Goal: Entertainment & Leisure: Consume media (video, audio)

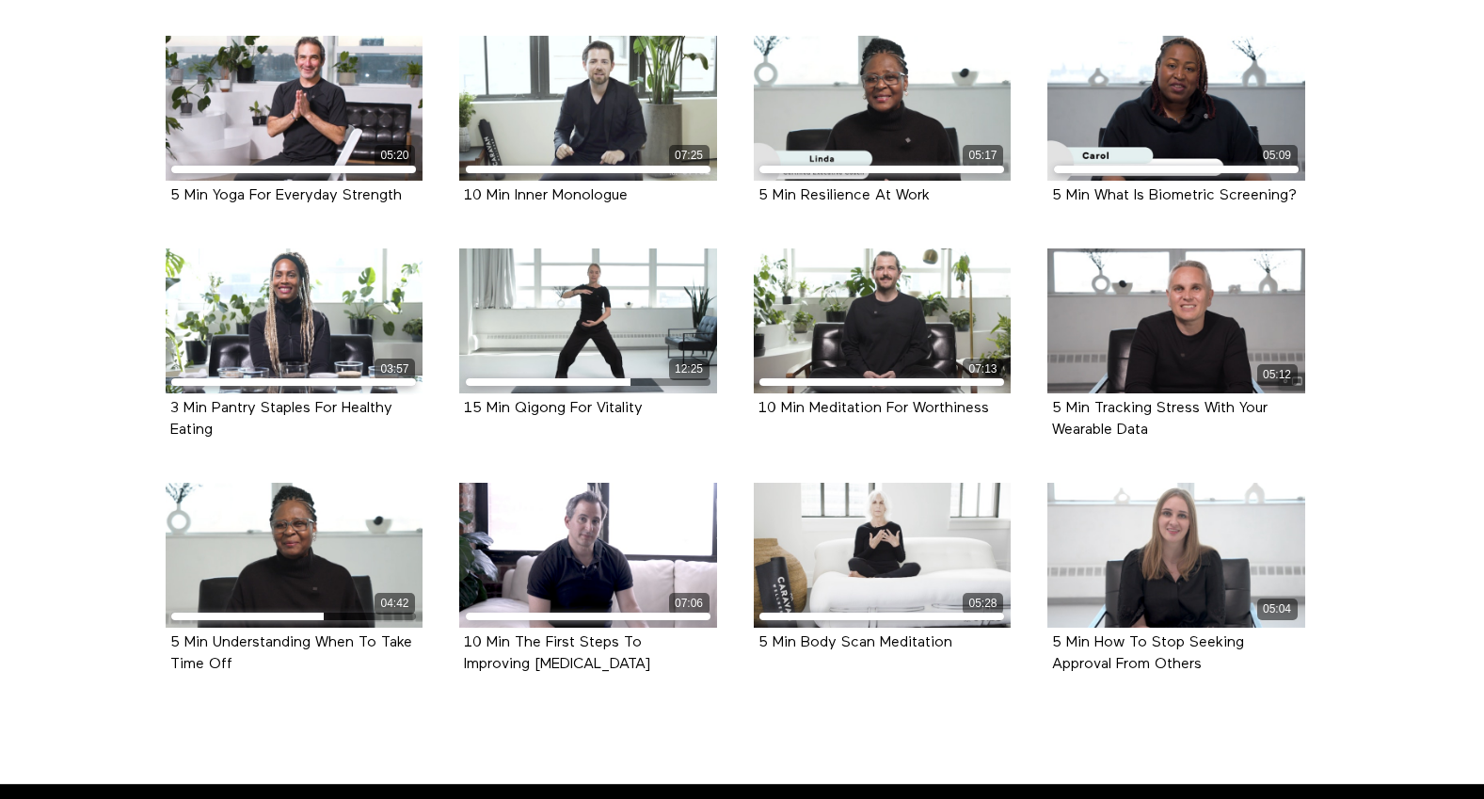
scroll to position [737, 0]
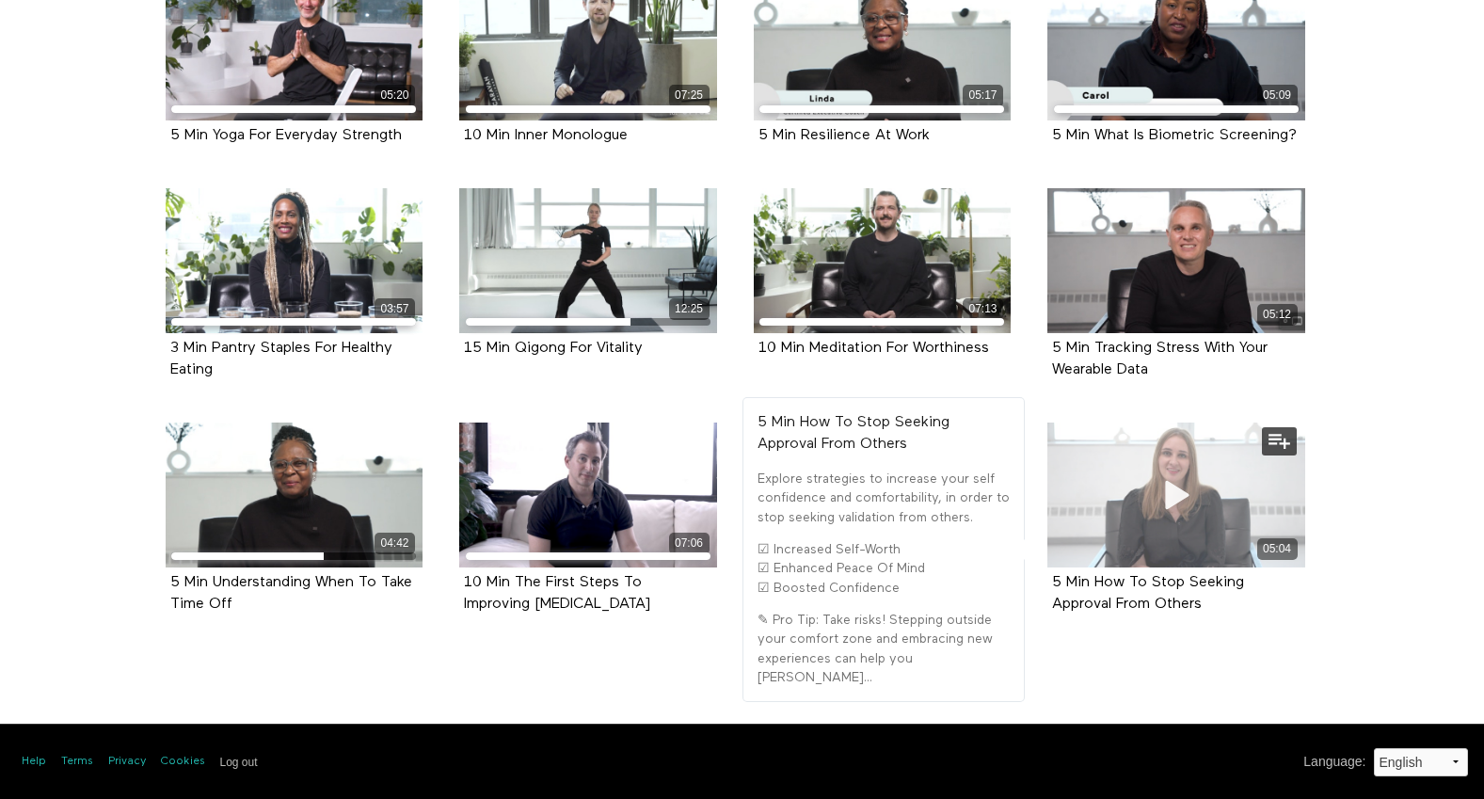
click at [1202, 468] on span at bounding box center [1176, 495] width 56 height 56
